Goal: Navigation & Orientation: Find specific page/section

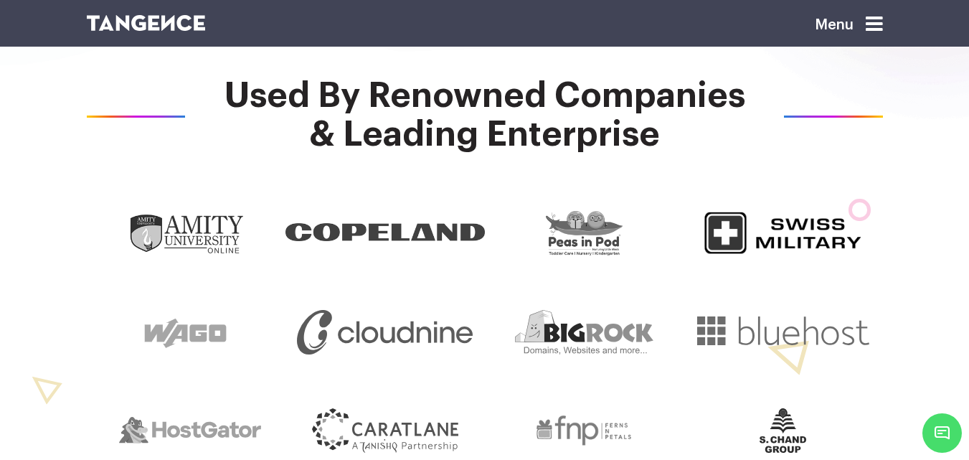
scroll to position [606, 0]
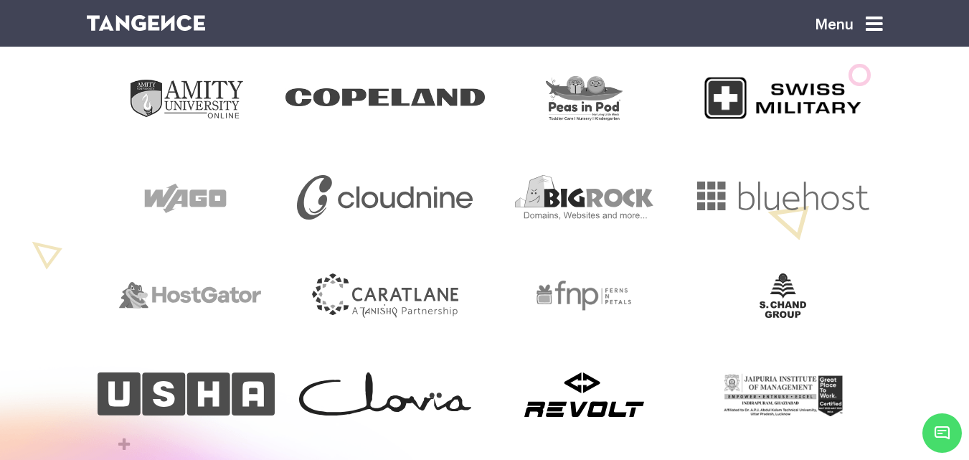
drag, startPoint x: 979, startPoint y: 39, endPoint x: 976, endPoint y: 105, distance: 66.8
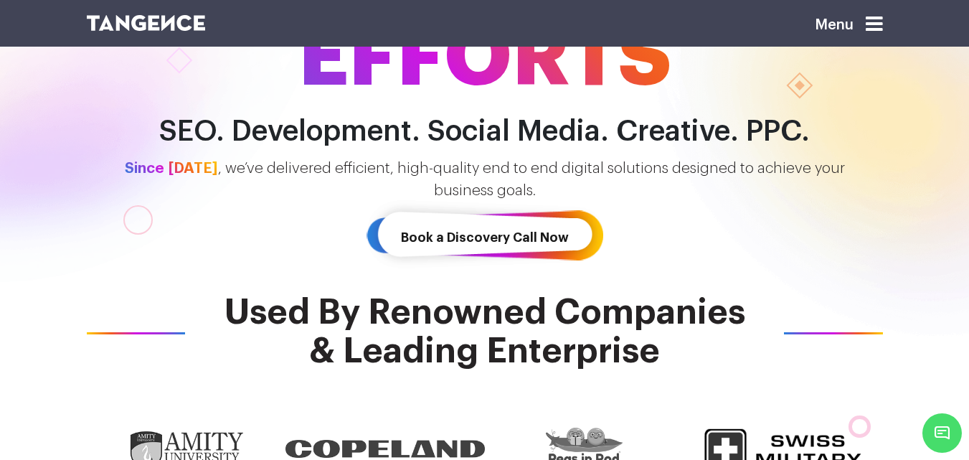
scroll to position [0, 0]
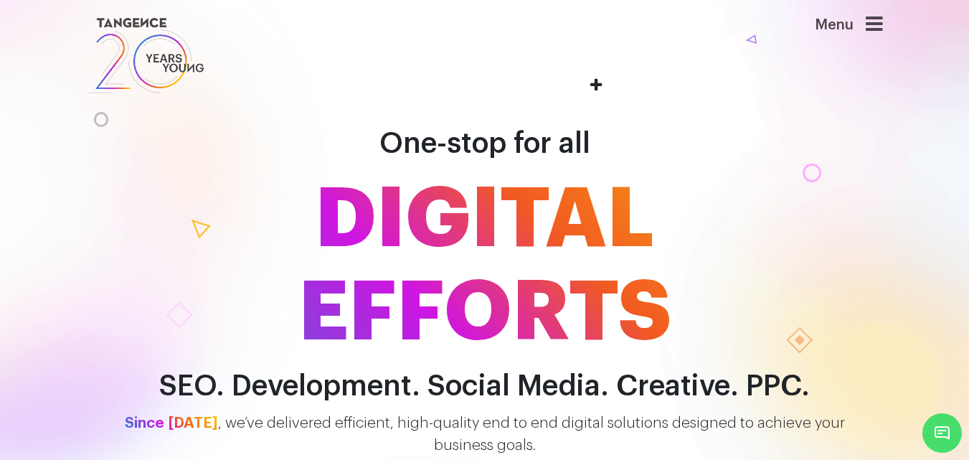
click at [867, 37] on div "Menu" at bounding box center [825, 31] width 115 height 35
click at [876, 32] on icon at bounding box center [874, 24] width 17 height 20
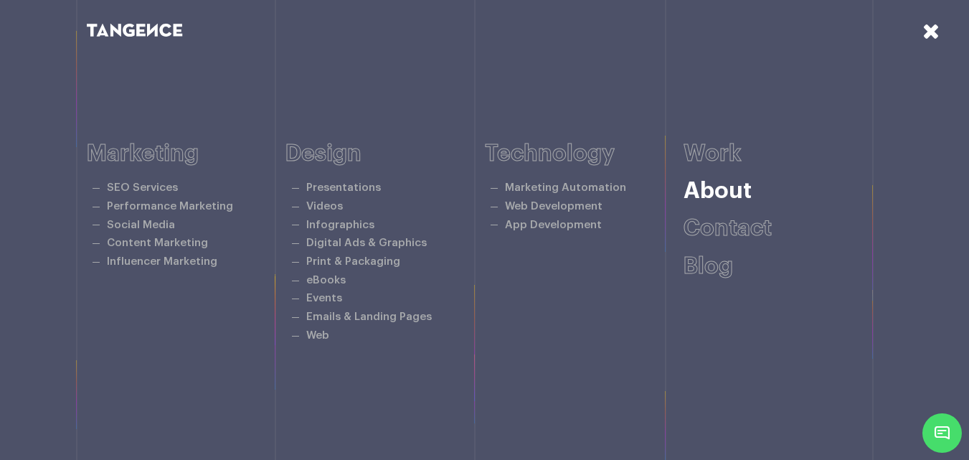
click at [723, 179] on link "About" at bounding box center [718, 190] width 68 height 23
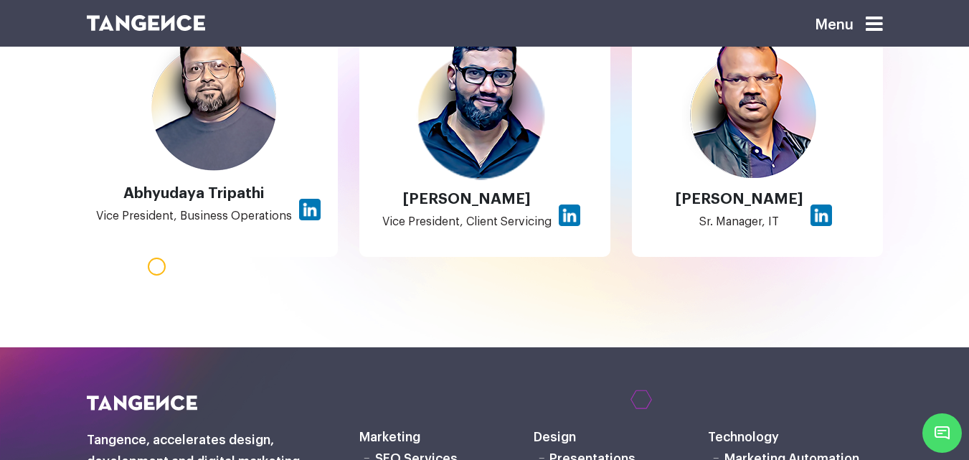
scroll to position [1301, 0]
